Goal: Task Accomplishment & Management: Complete application form

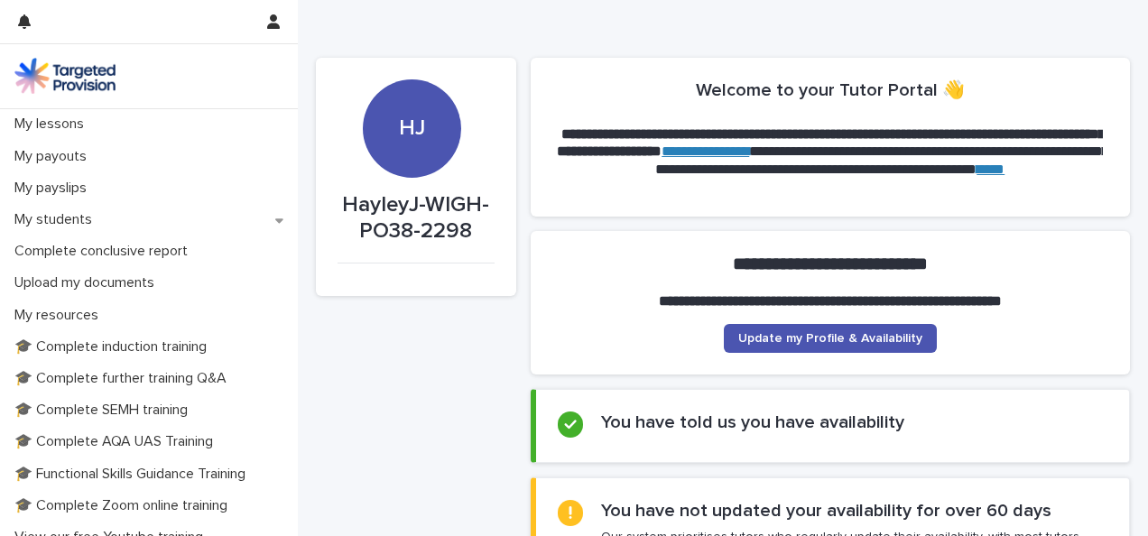
scroll to position [258, 0]
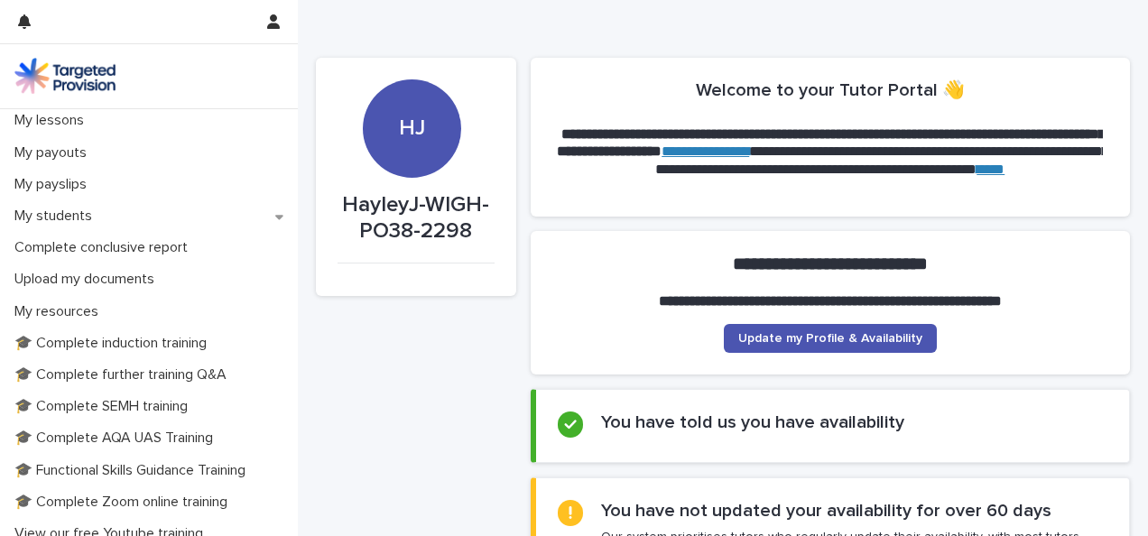
click at [120, 286] on p "Upload my documents" at bounding box center [88, 279] width 162 height 17
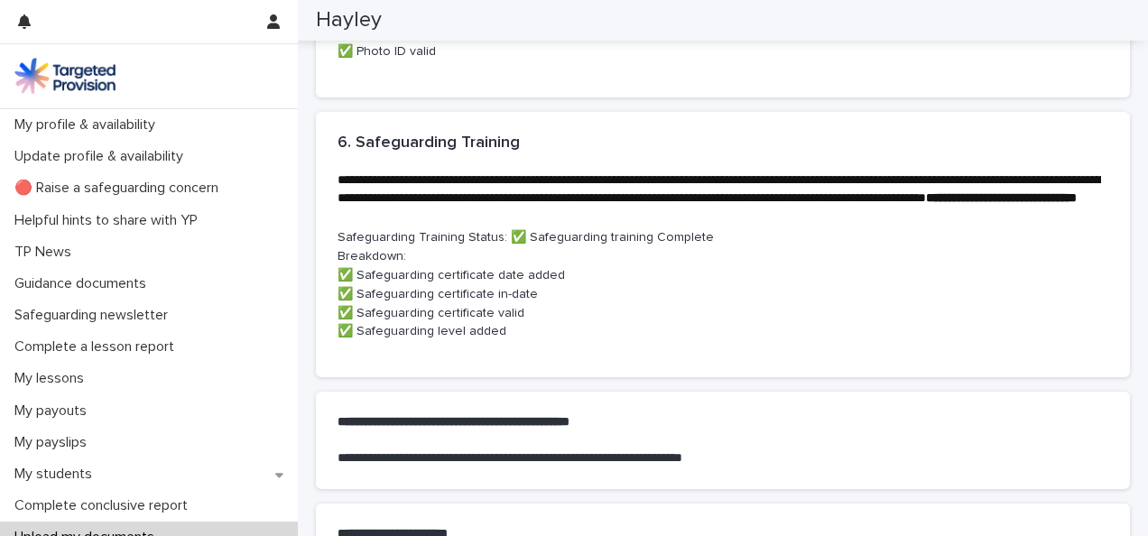
scroll to position [959, 0]
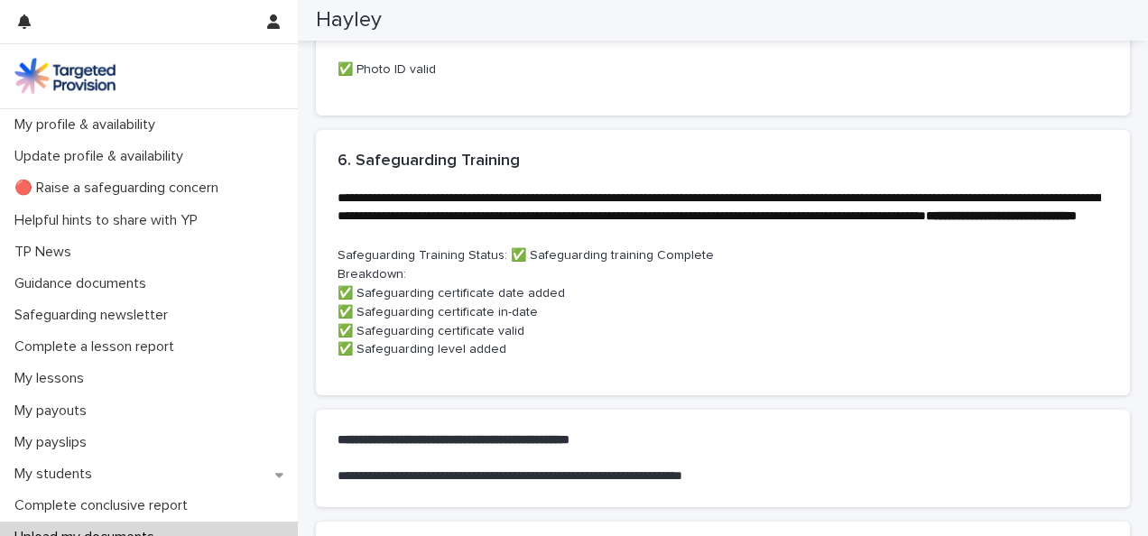
click at [968, 374] on div "Safeguarding Training Status: ✅ Safeguarding training Complete Breakdown: ✅ Saf…" at bounding box center [723, 309] width 771 height 127
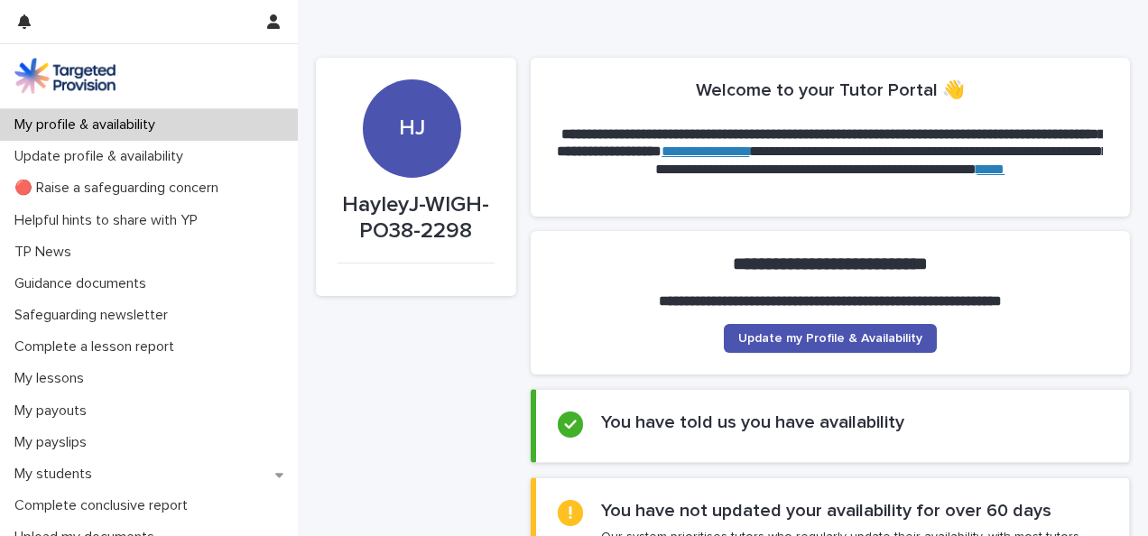
click at [150, 347] on p "Complete a lesson report" at bounding box center [97, 347] width 181 height 17
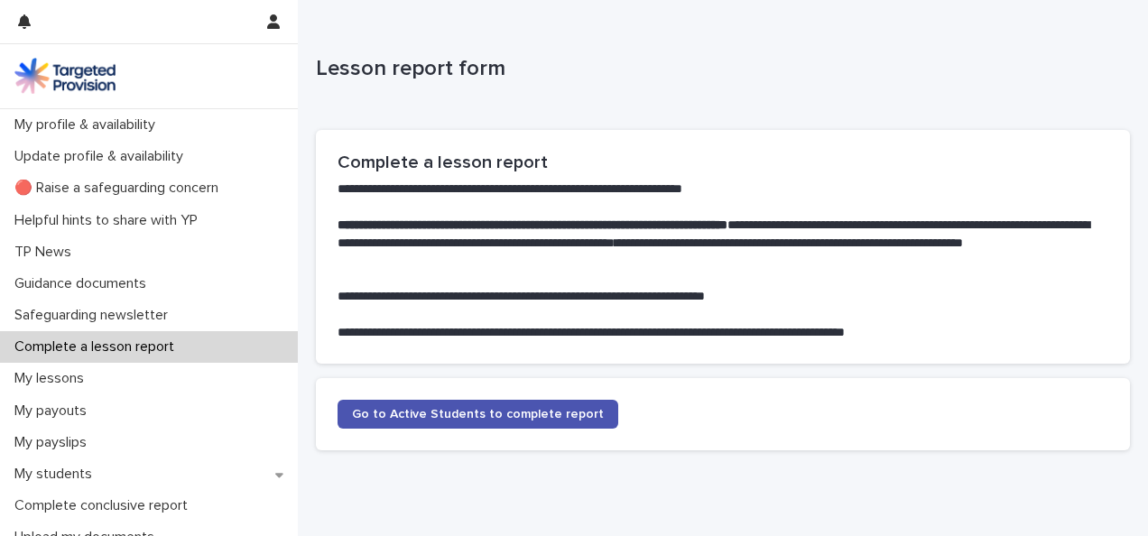
click at [376, 413] on span "Go to Active Students to complete report" at bounding box center [478, 414] width 252 height 13
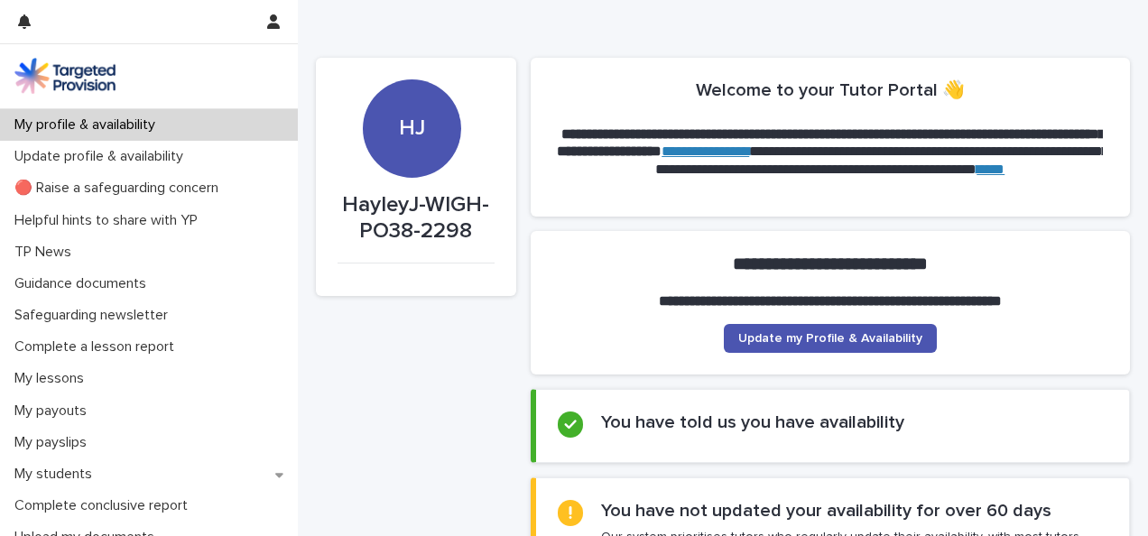
scroll to position [374, 0]
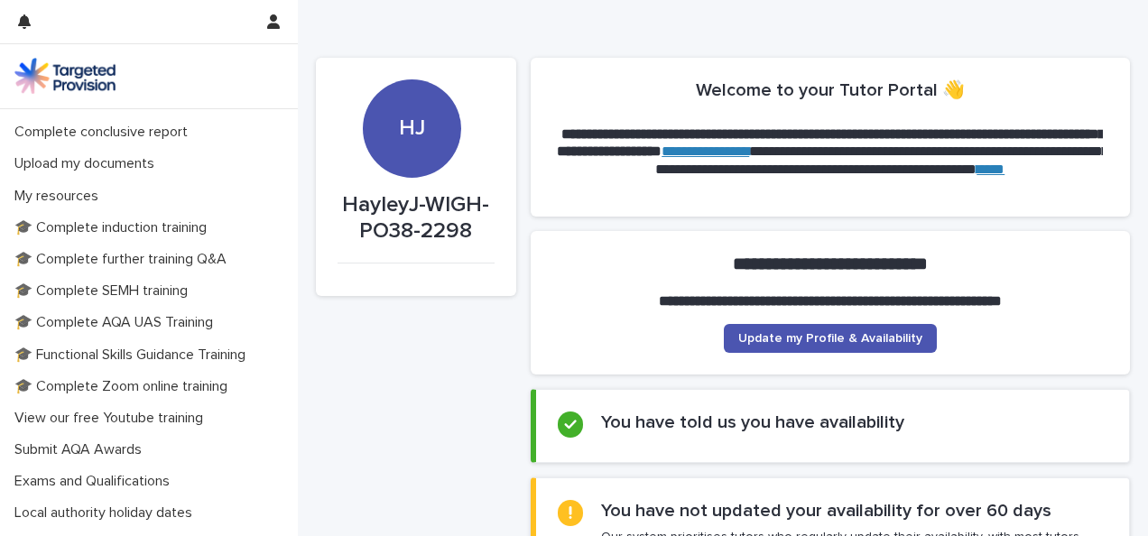
click at [179, 163] on div "Upload my documents" at bounding box center [149, 164] width 298 height 32
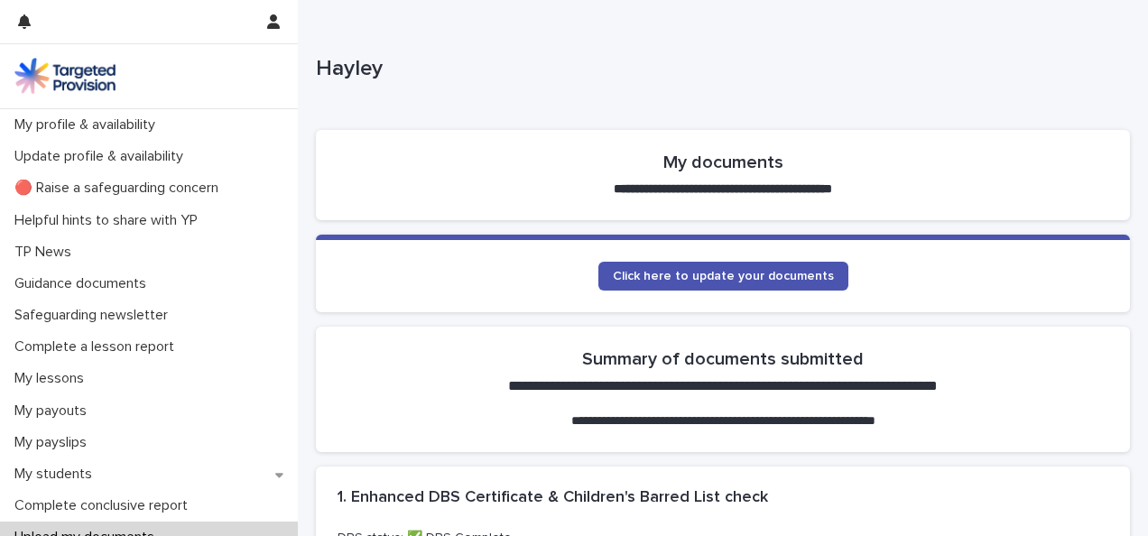
click at [767, 283] on link "Click here to update your documents" at bounding box center [724, 276] width 250 height 29
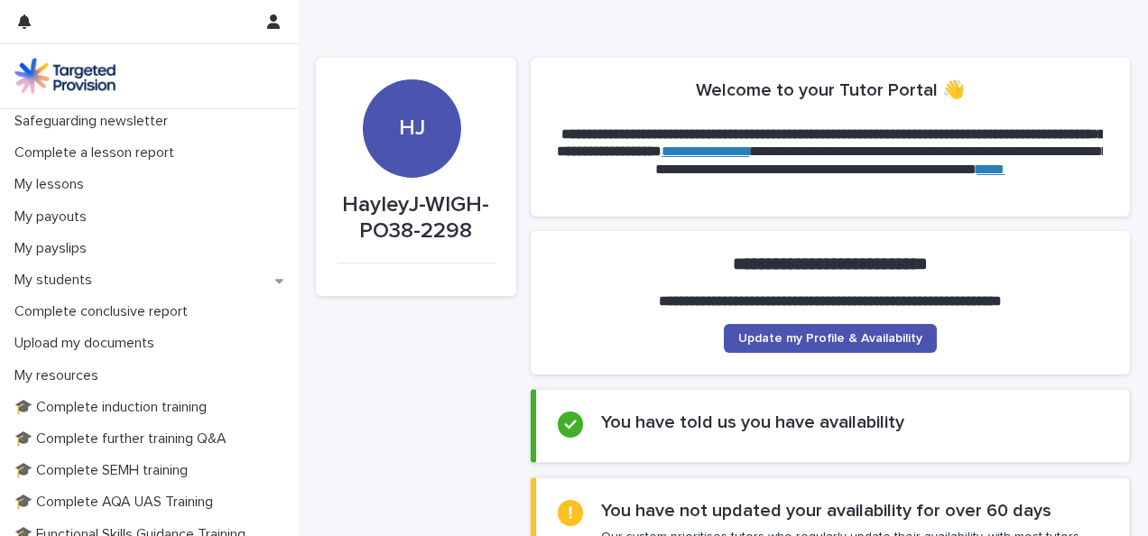
scroll to position [212, 0]
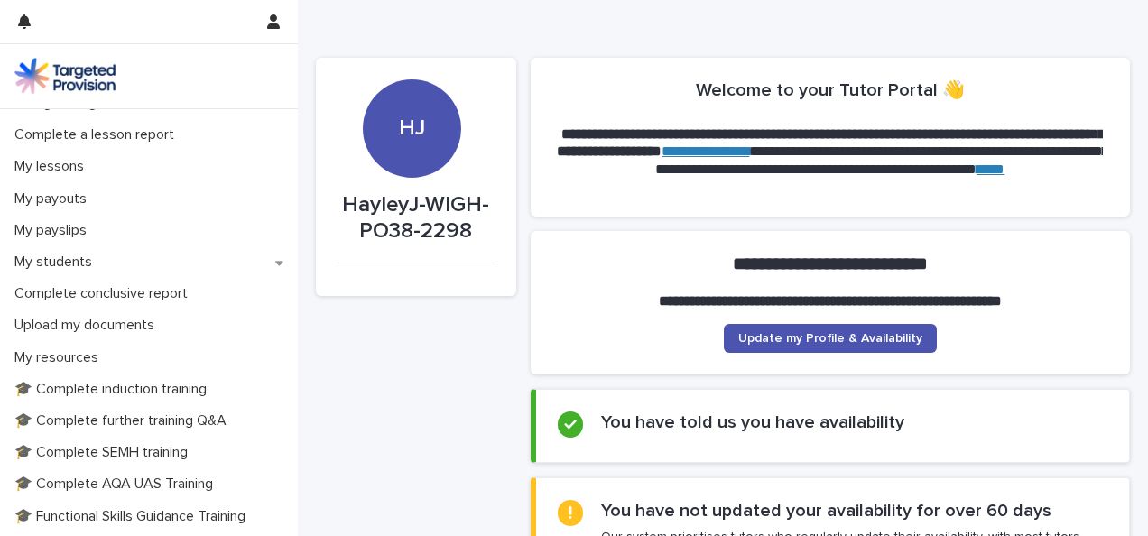
click at [144, 307] on div "Complete conclusive report" at bounding box center [149, 294] width 298 height 32
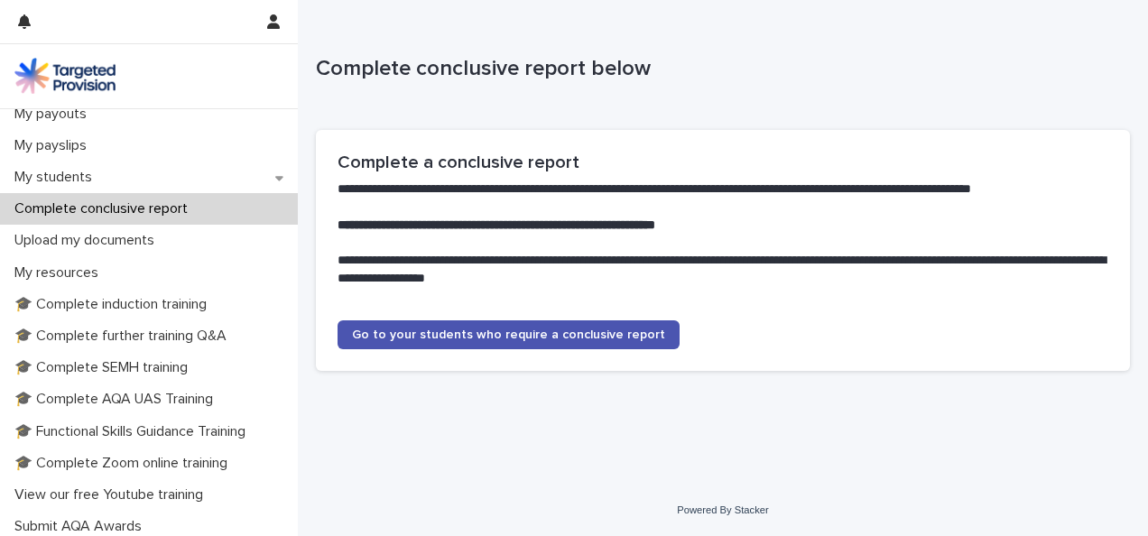
scroll to position [293, 0]
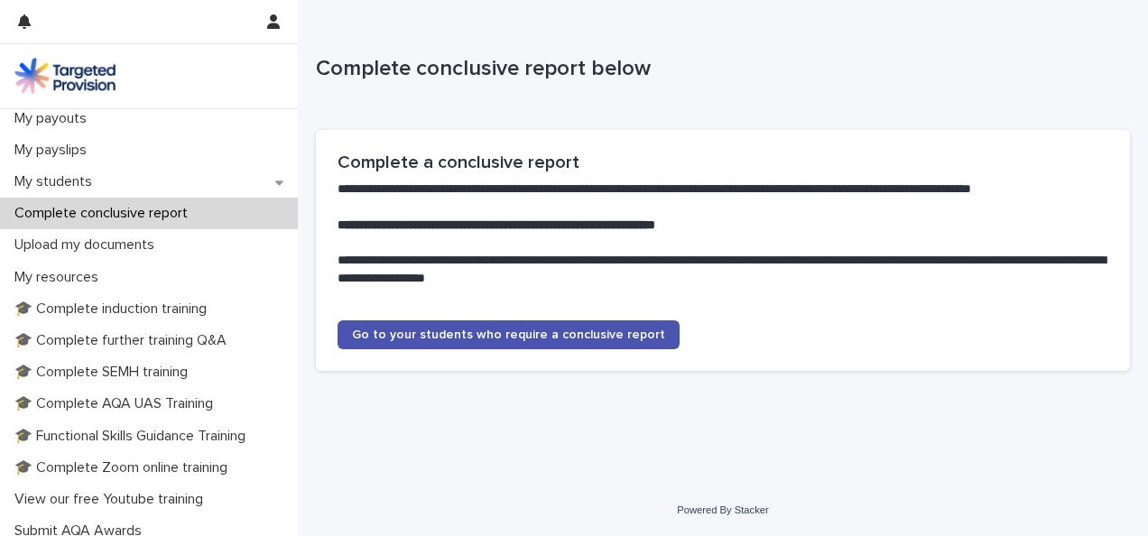
click at [142, 235] on div "Upload my documents" at bounding box center [149, 245] width 298 height 32
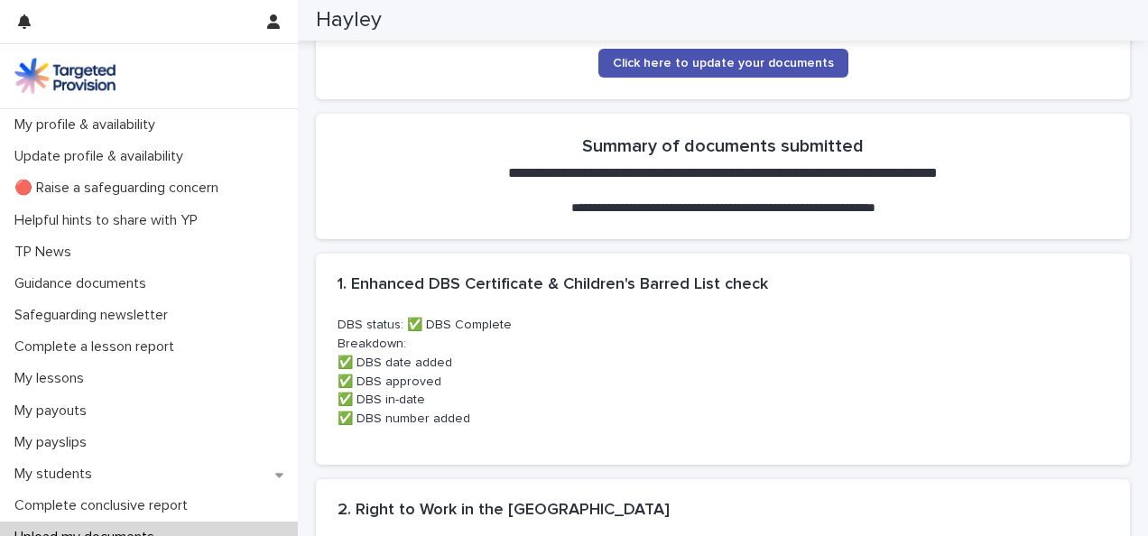
scroll to position [208, 0]
